Goal: Information Seeking & Learning: Check status

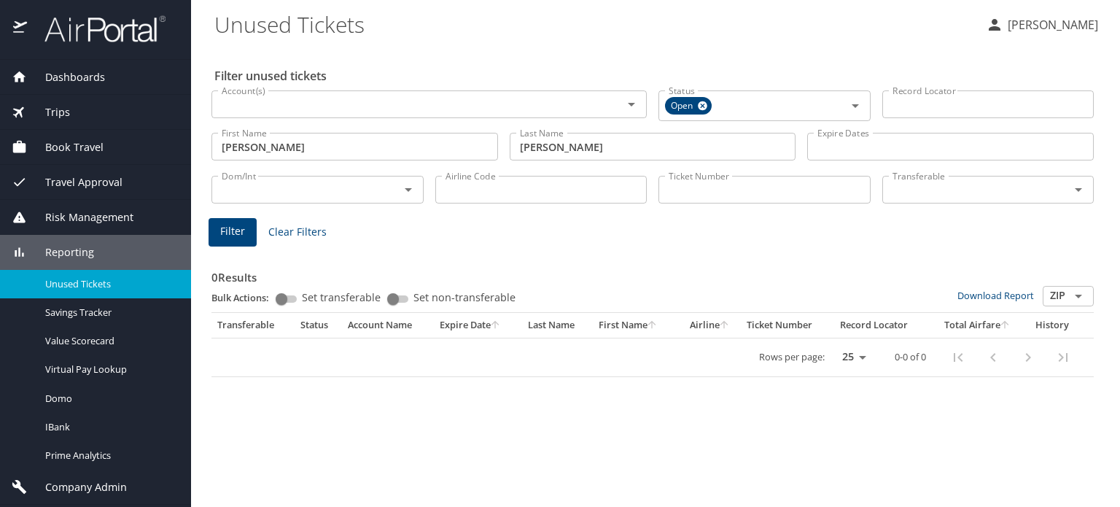
click at [64, 116] on span "Trips" at bounding box center [48, 112] width 43 height 16
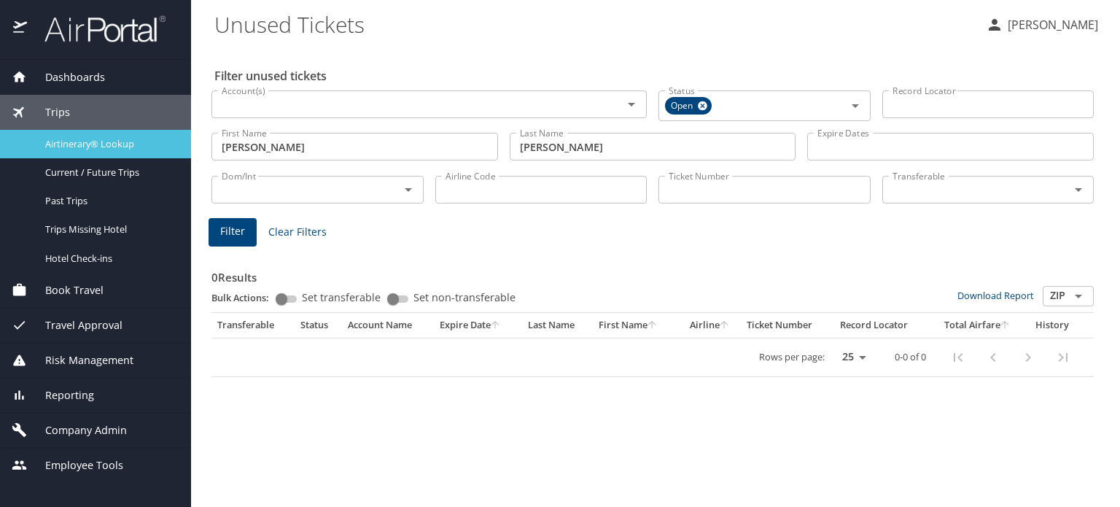
click at [59, 139] on span "Airtinerary® Lookup" at bounding box center [109, 144] width 128 height 14
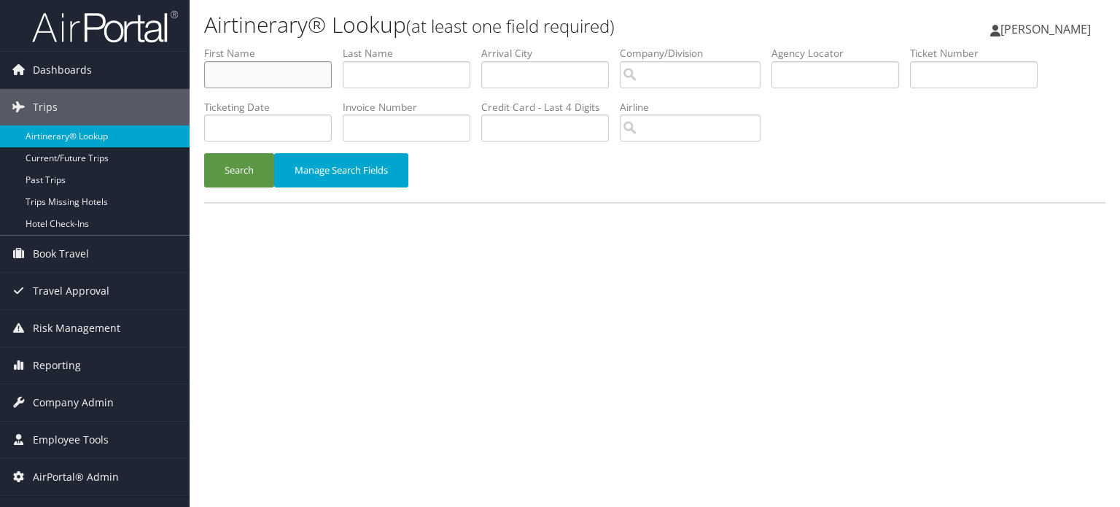
click at [303, 73] on input "text" at bounding box center [268, 74] width 128 height 27
type input "maria"
click at [714, 79] on input "search" at bounding box center [690, 74] width 141 height 27
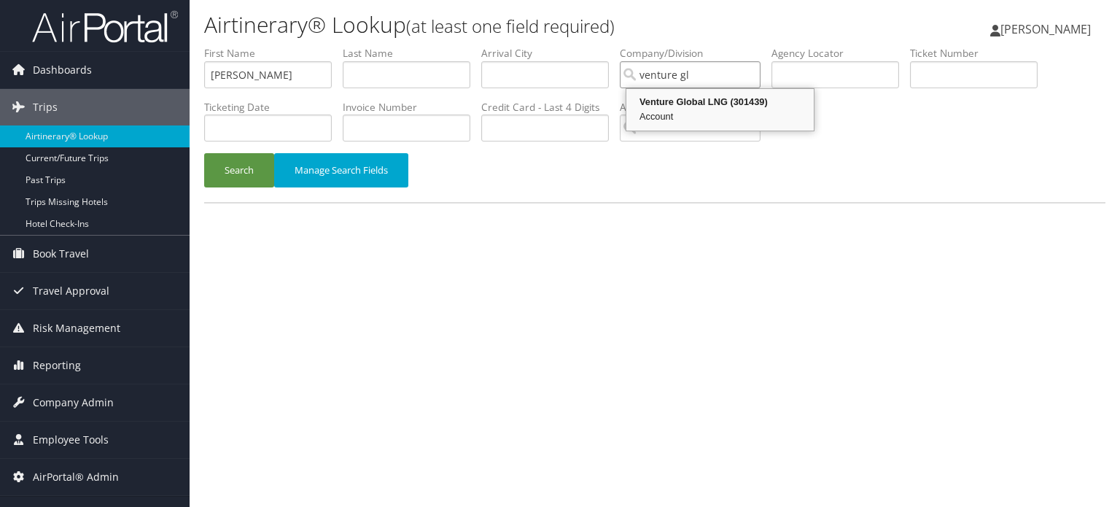
click at [730, 111] on div "Account" at bounding box center [719, 116] width 183 height 15
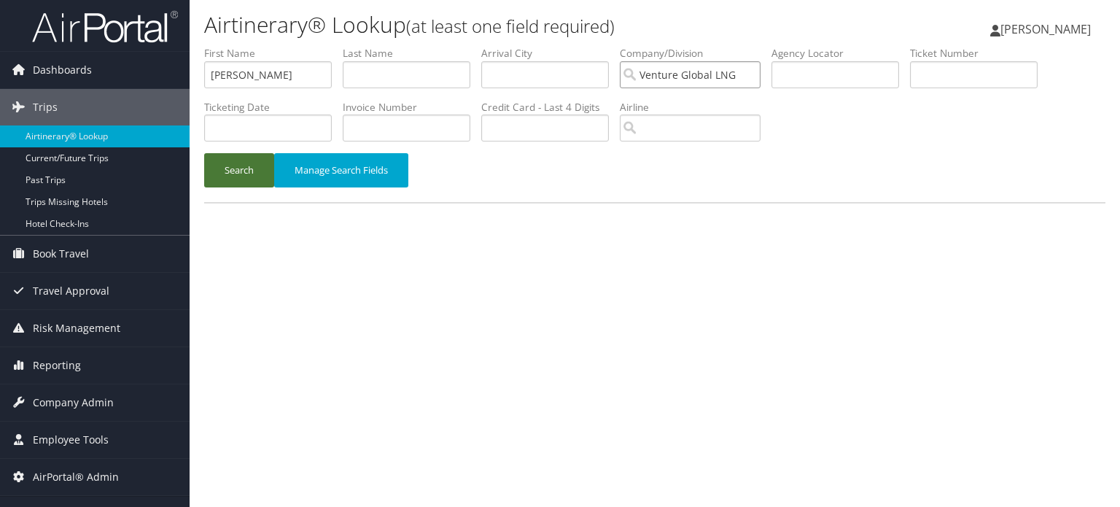
type input "Venture Global LNG"
click at [244, 175] on button "Search" at bounding box center [239, 170] width 70 height 34
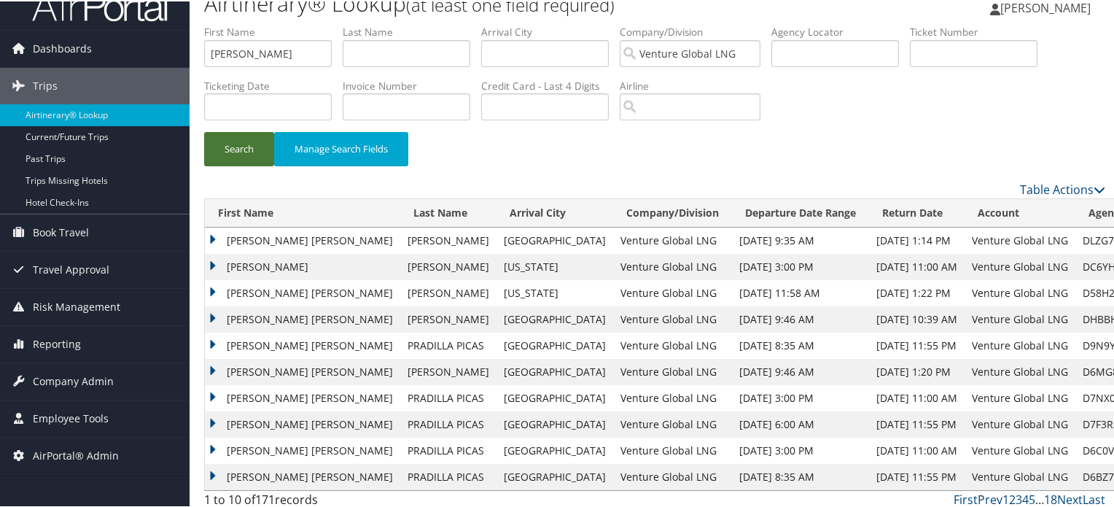
scroll to position [29, 0]
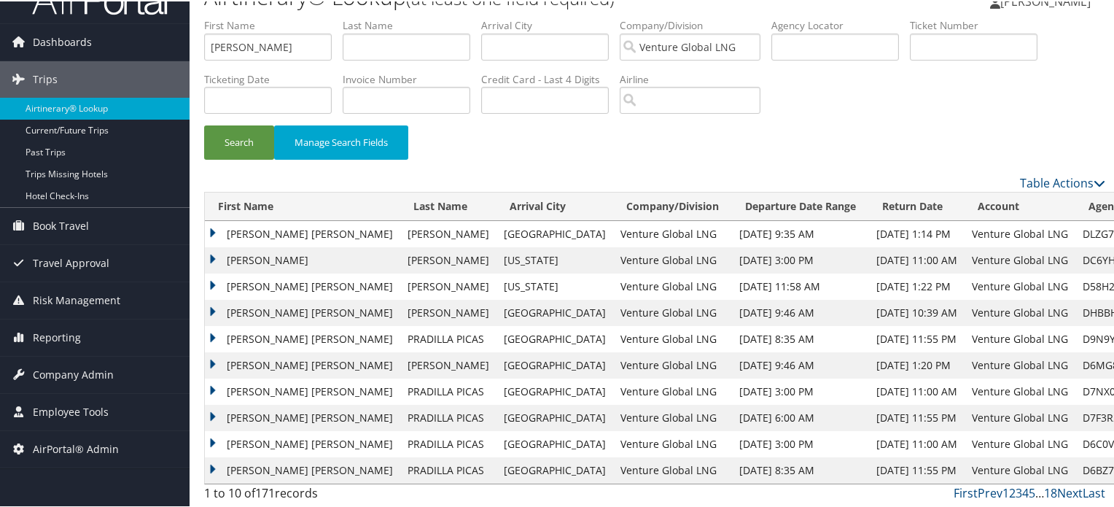
click at [266, 233] on td "MARIA OLGA" at bounding box center [302, 232] width 195 height 26
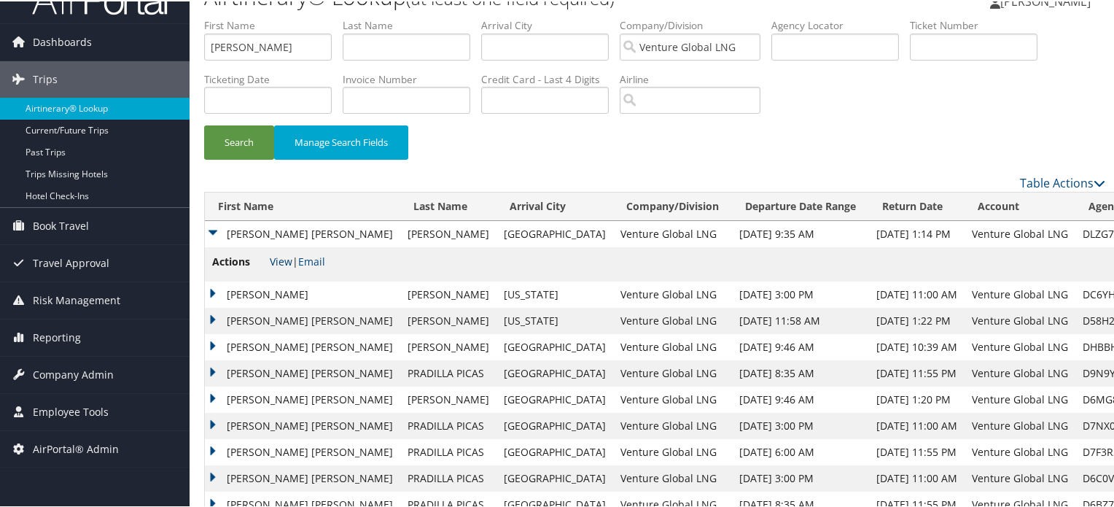
click at [274, 259] on link "View" at bounding box center [281, 260] width 23 height 14
click at [425, 43] on input "text" at bounding box center [407, 45] width 128 height 27
type input "chapman"
click at [236, 138] on button "Search" at bounding box center [239, 141] width 70 height 34
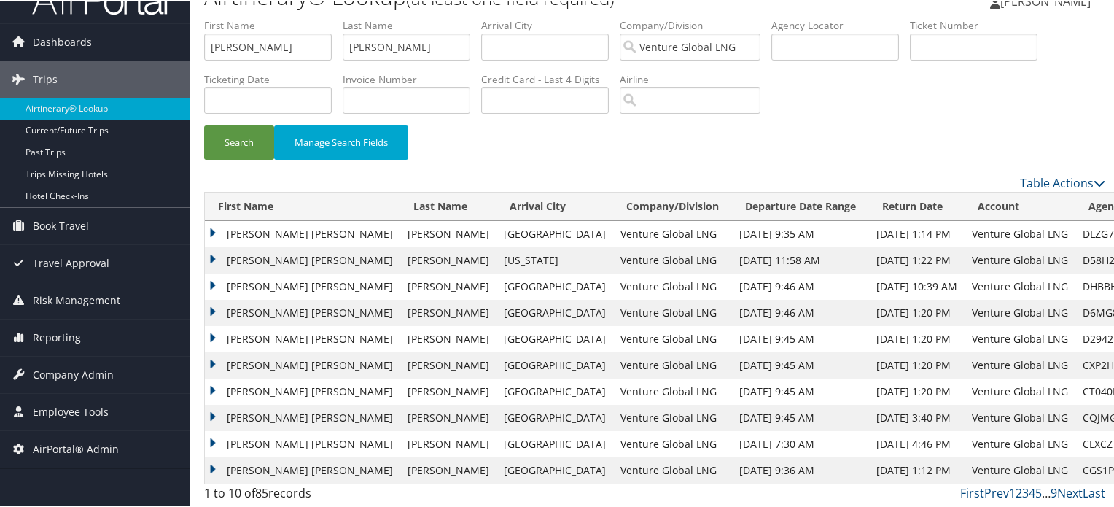
click at [214, 285] on td "MARIA OLGA" at bounding box center [302, 285] width 195 height 26
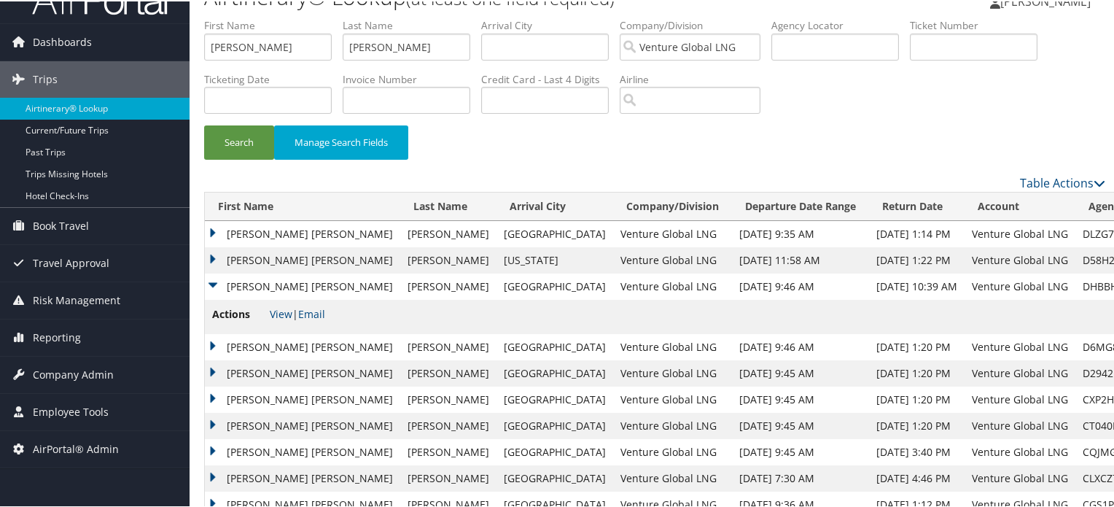
click at [214, 285] on td "MARIA OLGA" at bounding box center [302, 285] width 195 height 26
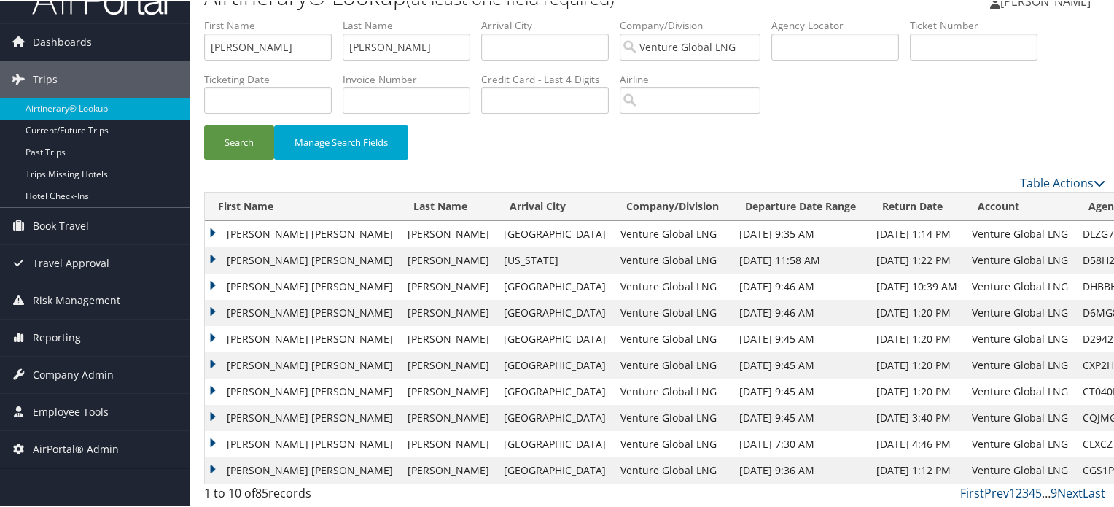
click at [1075, 289] on td "DHBBH8" at bounding box center [1127, 285] width 104 height 26
click at [205, 283] on td "MARIA OLGA" at bounding box center [302, 285] width 195 height 26
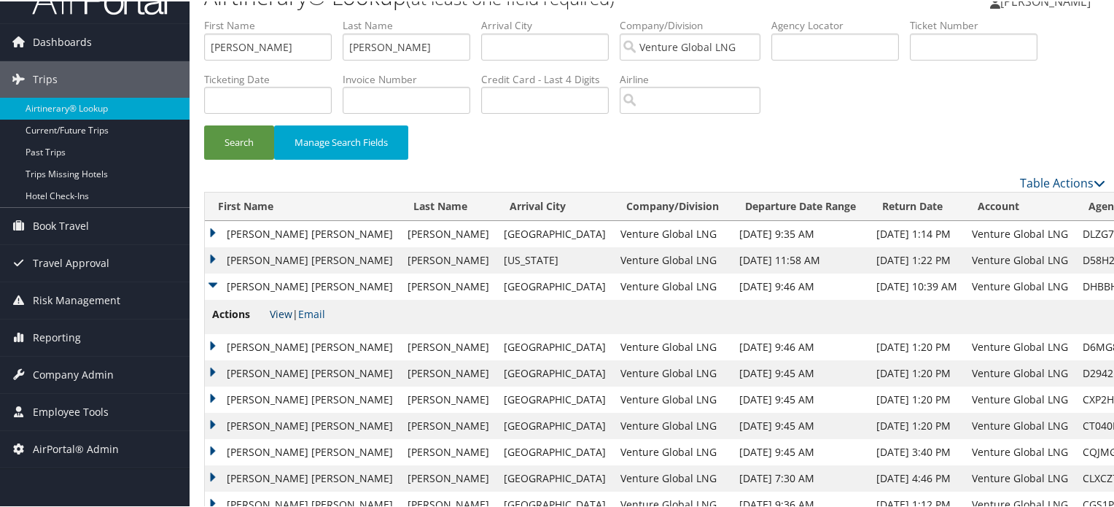
click at [283, 305] on link "View" at bounding box center [281, 312] width 23 height 14
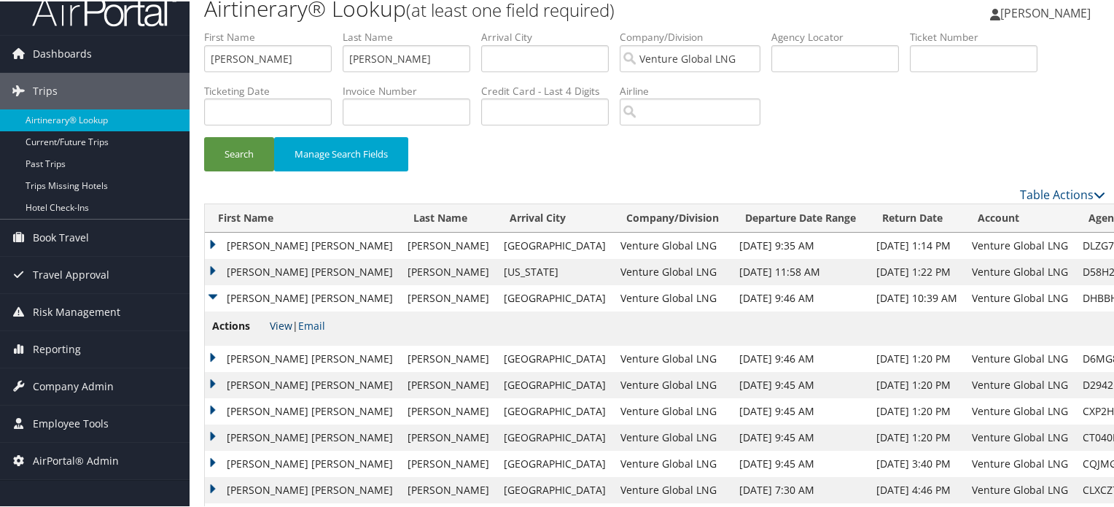
scroll to position [0, 0]
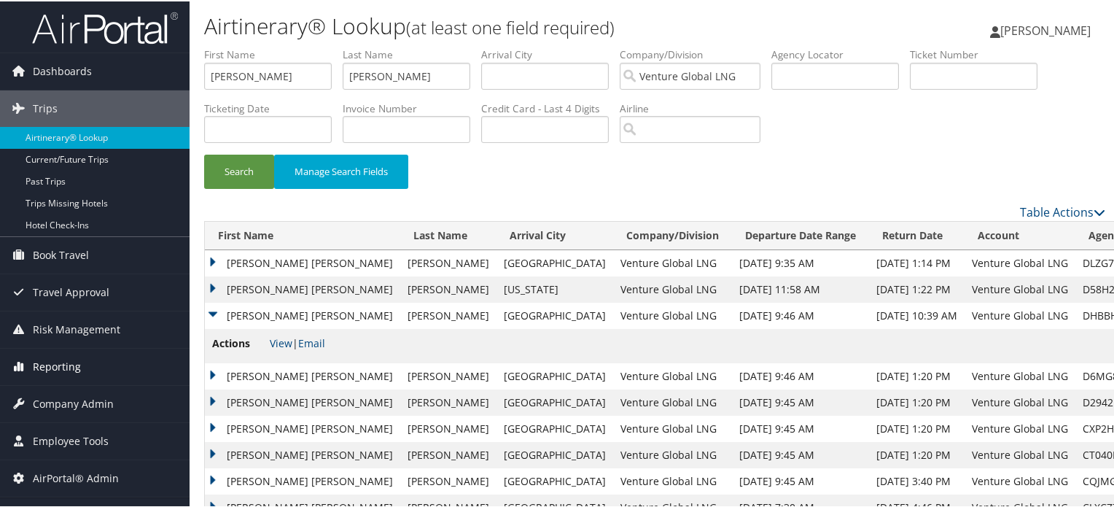
click at [55, 363] on span "Reporting" at bounding box center [57, 365] width 48 height 36
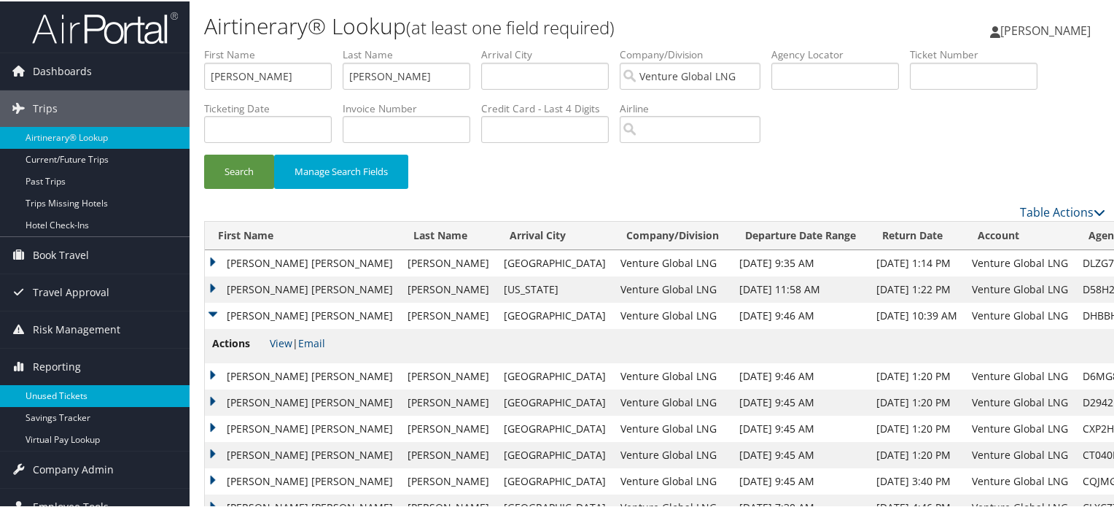
click at [35, 394] on link "Unused Tickets" at bounding box center [95, 394] width 190 height 22
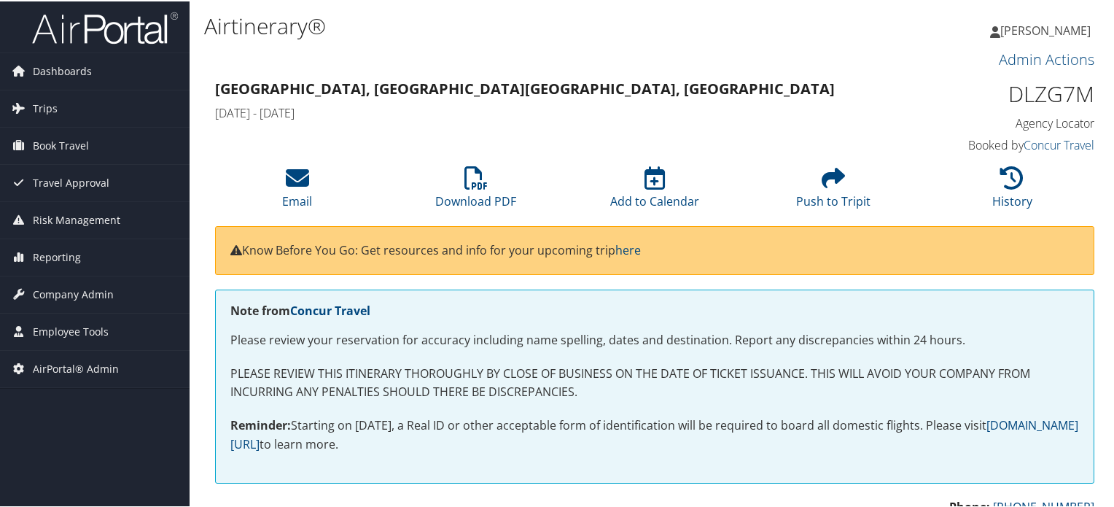
click at [1038, 89] on h1 "DLZG7M" at bounding box center [992, 92] width 203 height 31
copy h1 "DLZG7M"
click at [337, 23] on h1 "Airtinerary®" at bounding box center [504, 24] width 601 height 31
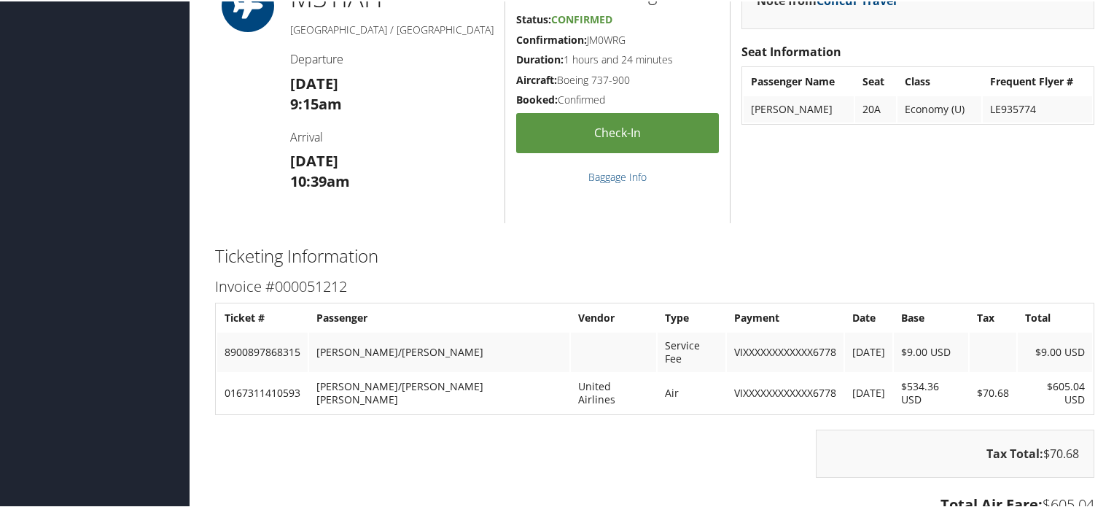
scroll to position [1385, 0]
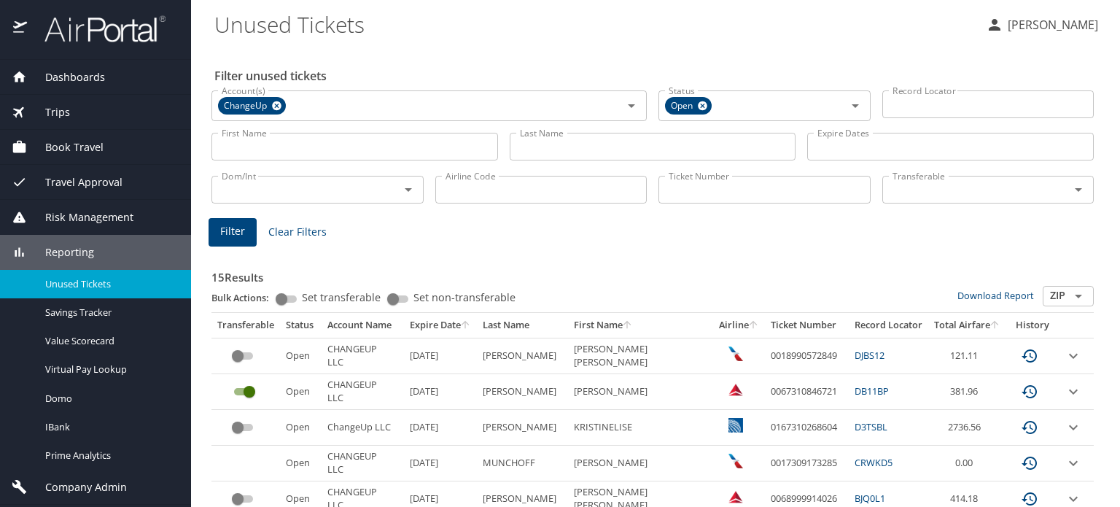
click at [74, 285] on span "Unused Tickets" at bounding box center [109, 284] width 128 height 14
click at [274, 103] on icon at bounding box center [276, 106] width 11 height 16
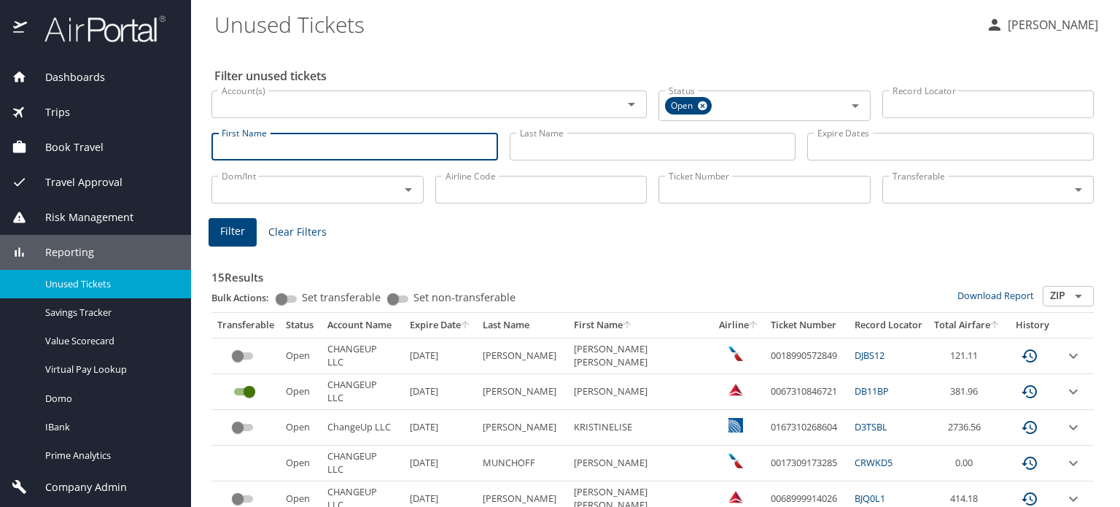
click at [257, 149] on input "First Name" at bounding box center [354, 147] width 286 height 28
type input "william d"
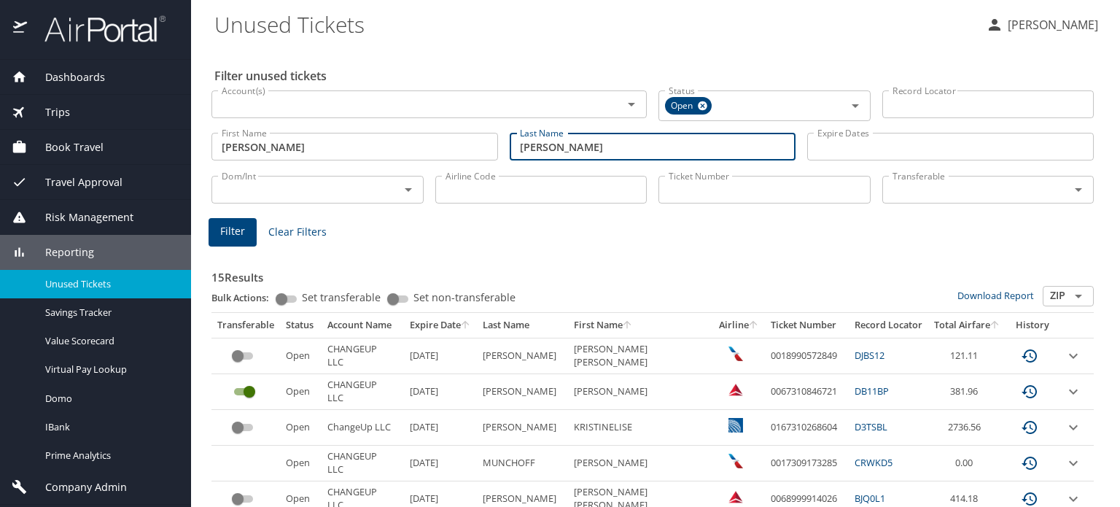
type input "latham"
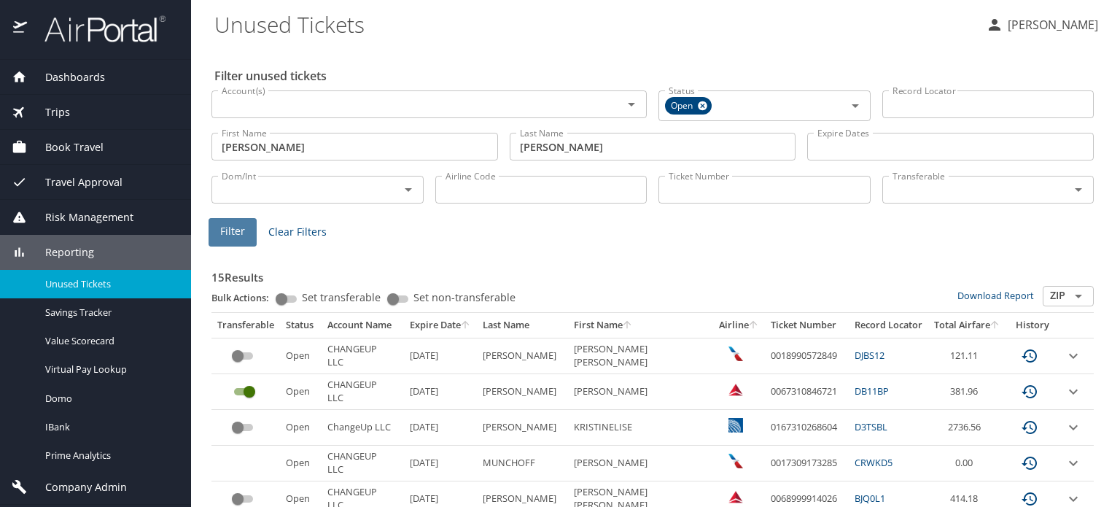
click at [230, 230] on span "Filter" at bounding box center [232, 231] width 25 height 18
